Goal: Navigation & Orientation: Find specific page/section

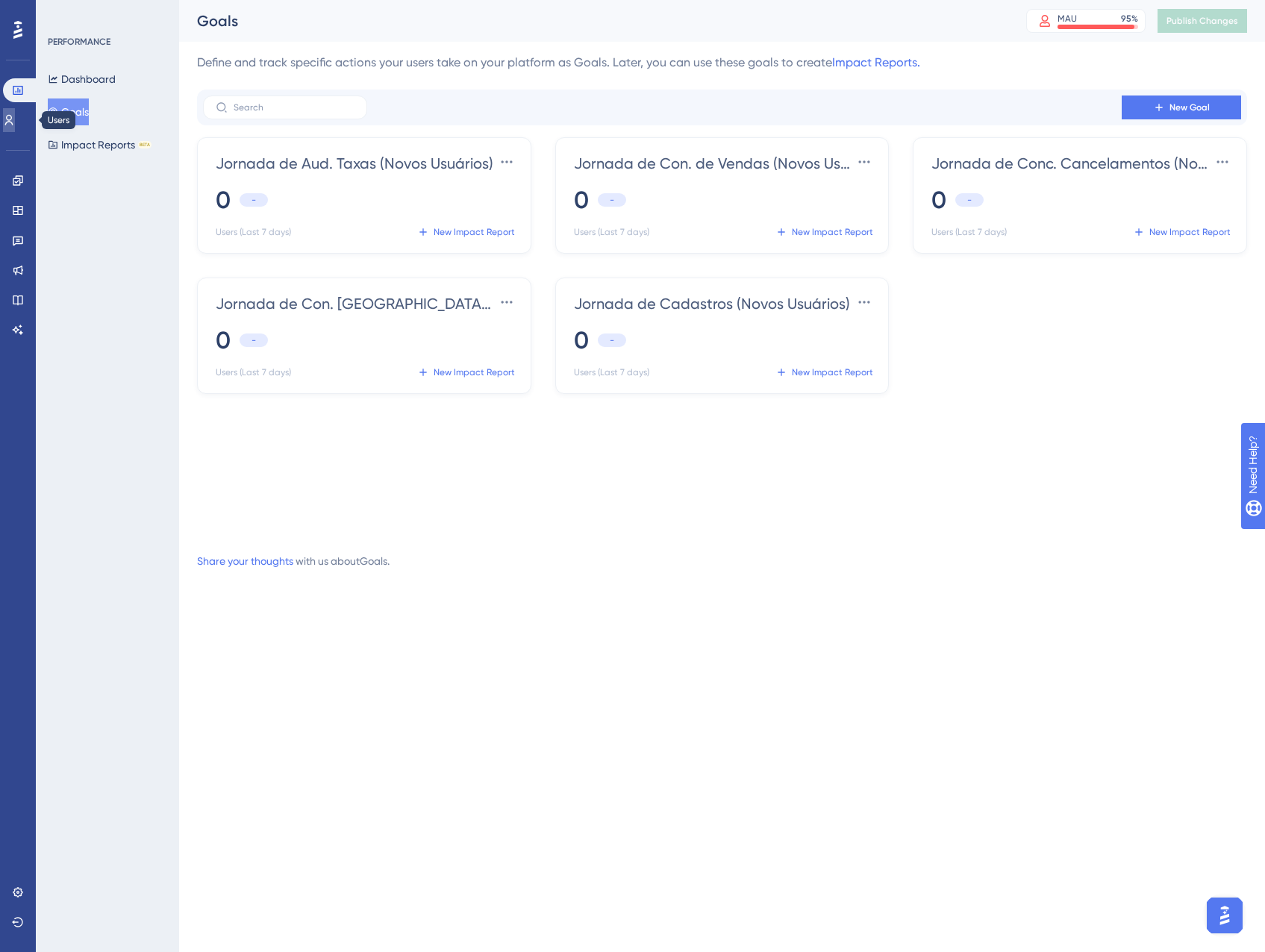
click at [15, 119] on icon at bounding box center [9, 120] width 12 height 12
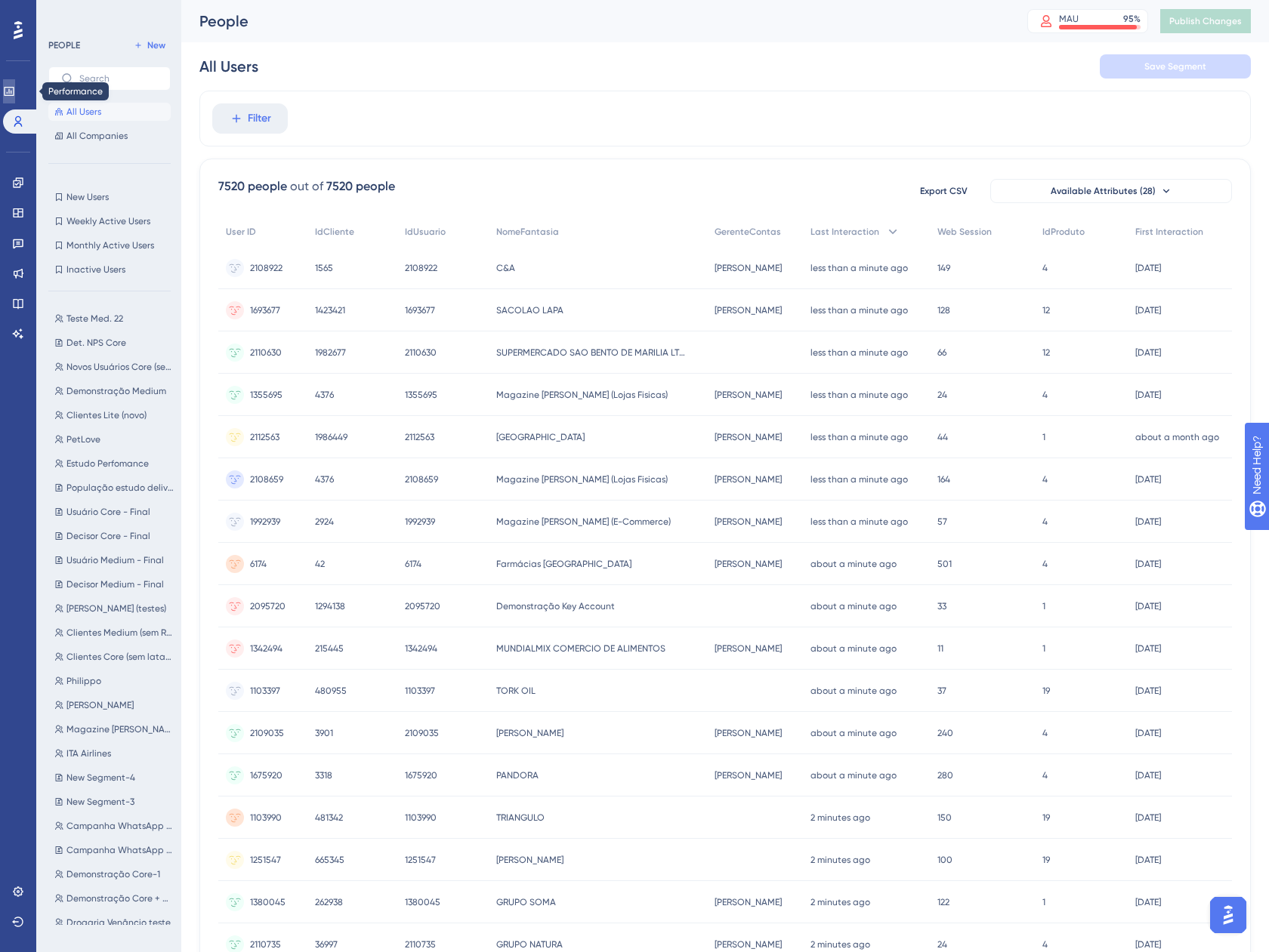
click at [15, 92] on link at bounding box center [9, 91] width 12 height 24
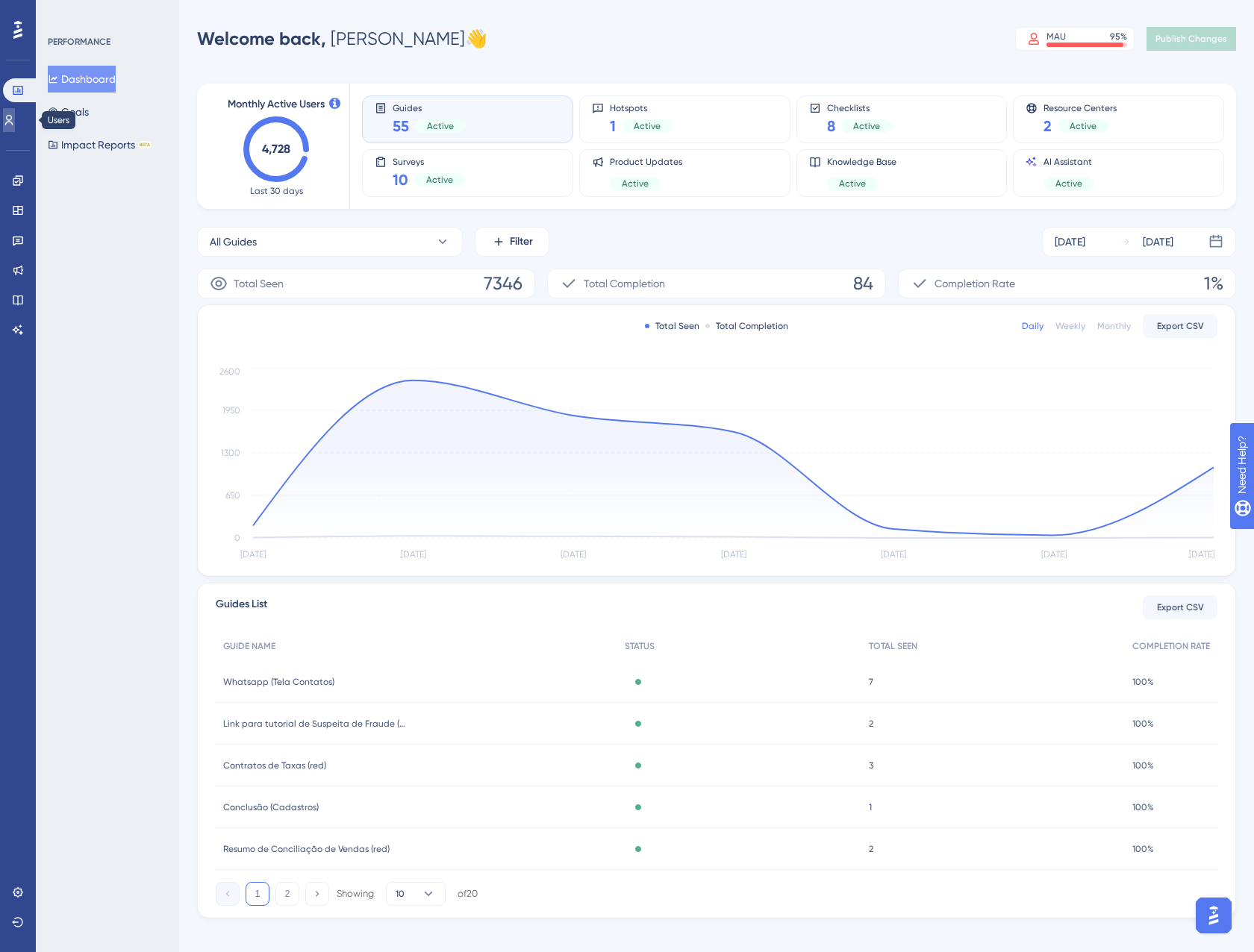
click at [7, 119] on link at bounding box center [9, 120] width 12 height 24
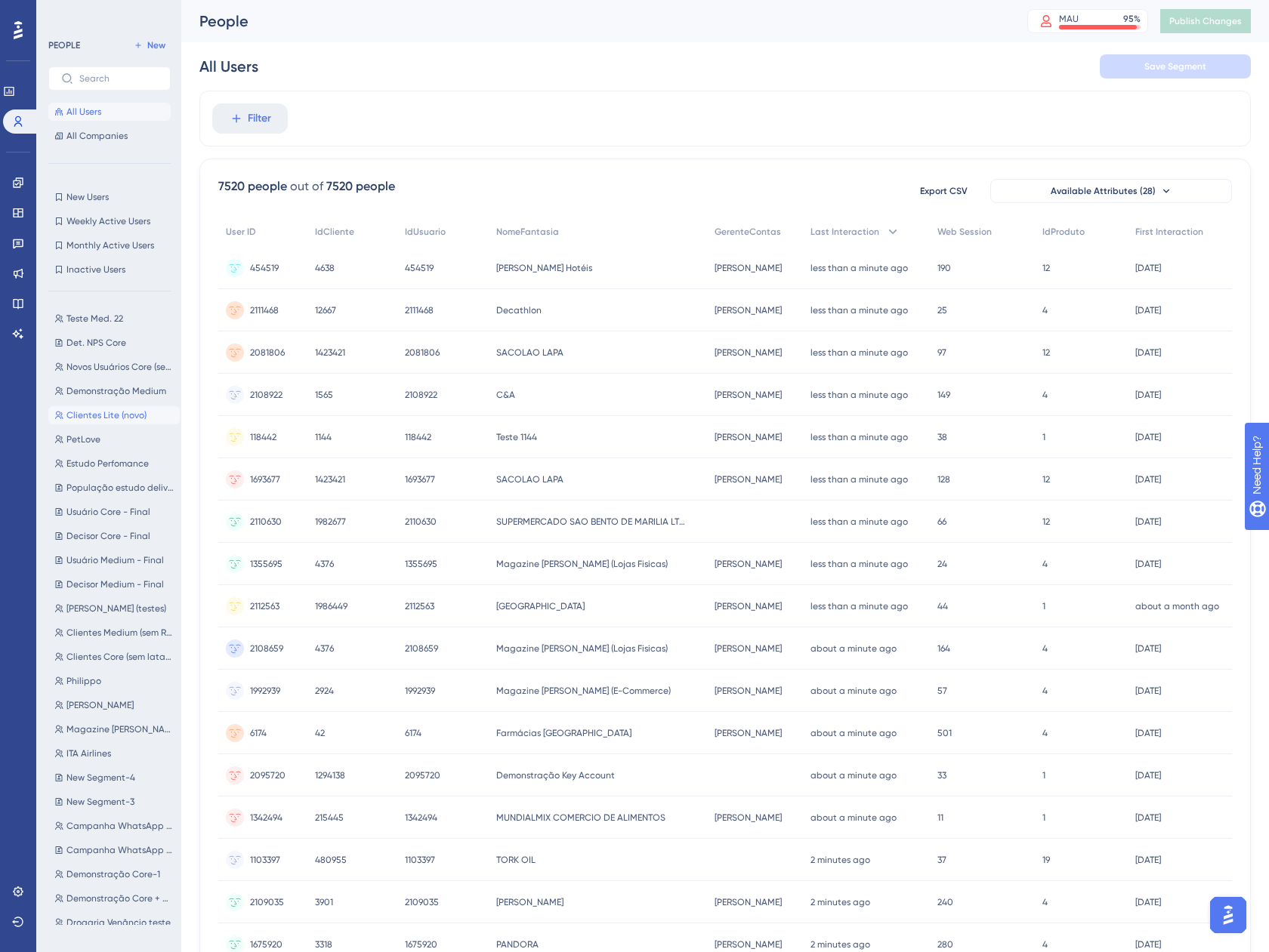
click at [93, 410] on span "Clientes Lite (novo)" at bounding box center [106, 415] width 80 height 12
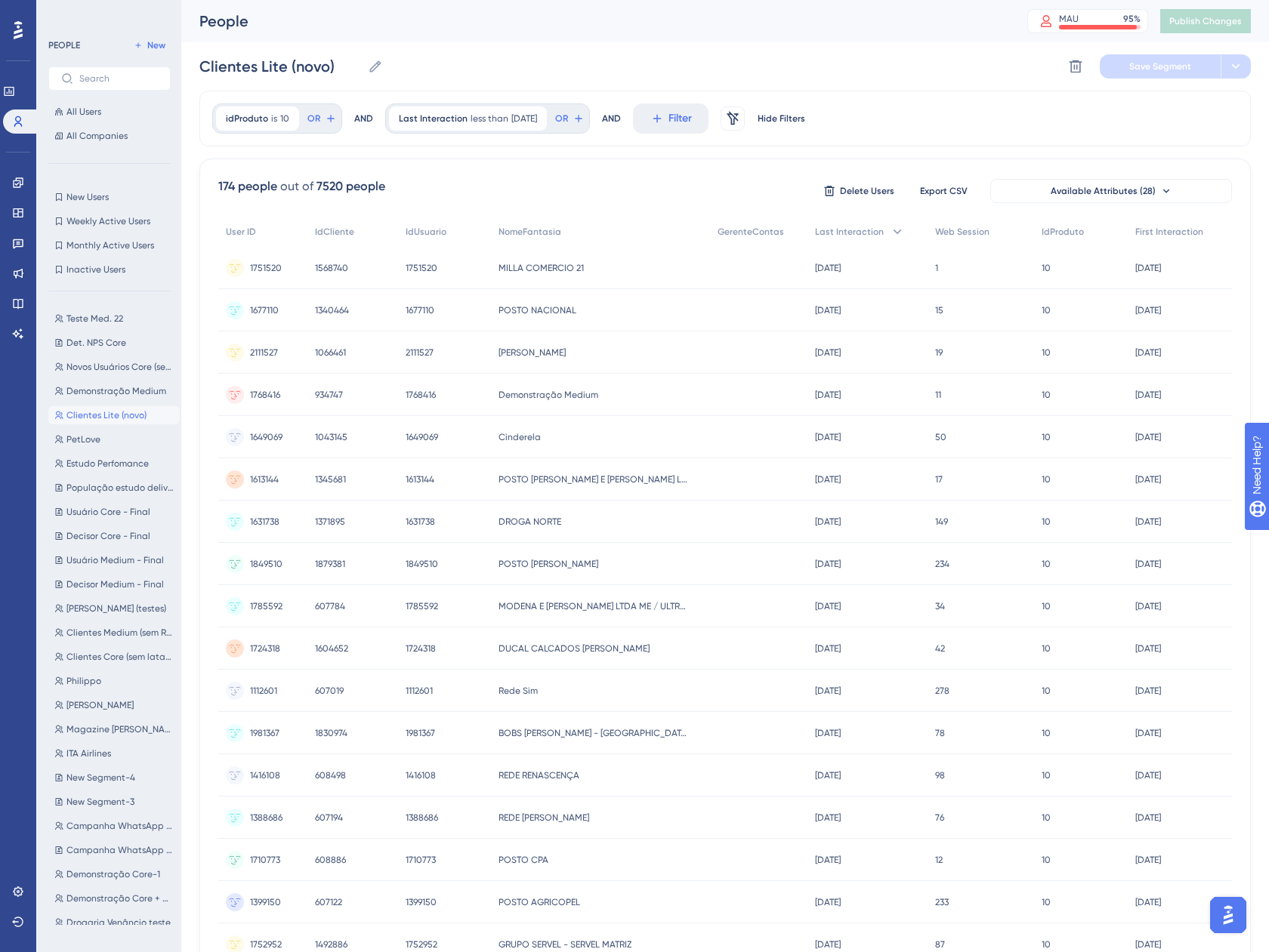
click at [103, 417] on span "Clientes Lite (novo)" at bounding box center [106, 415] width 80 height 12
